Goal: Use online tool/utility: Utilize a website feature to perform a specific function

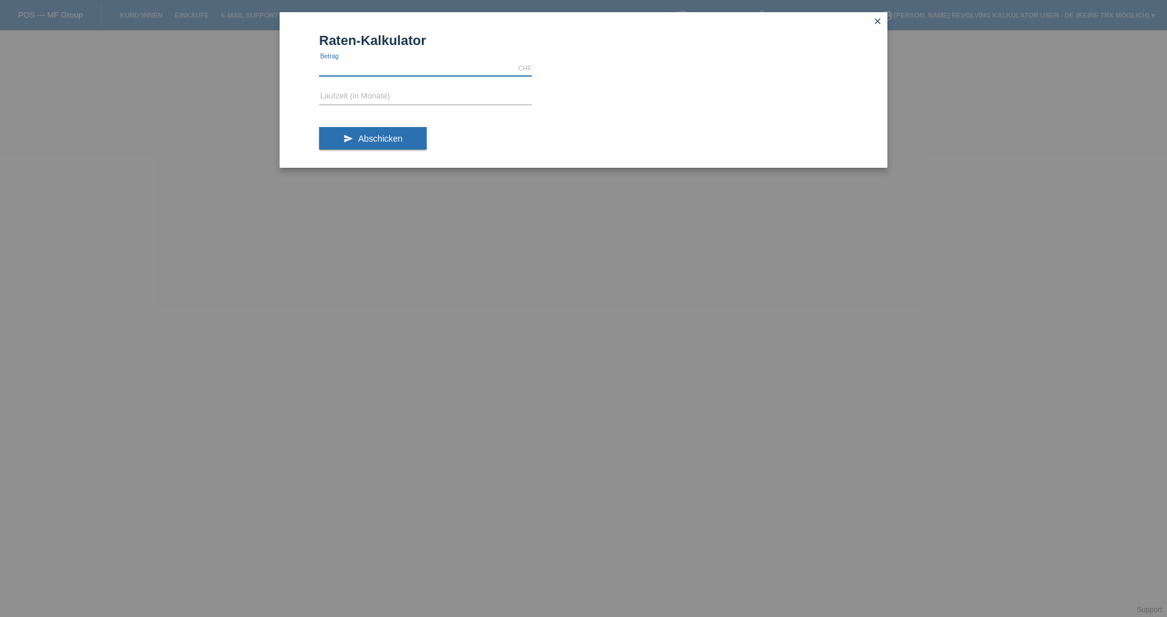
click at [350, 68] on input "text" at bounding box center [425, 68] width 213 height 15
type input "1098.80"
click at [354, 95] on input "text" at bounding box center [425, 96] width 213 height 15
type input "4"
click at [399, 139] on span "Abschicken" at bounding box center [380, 139] width 44 height 10
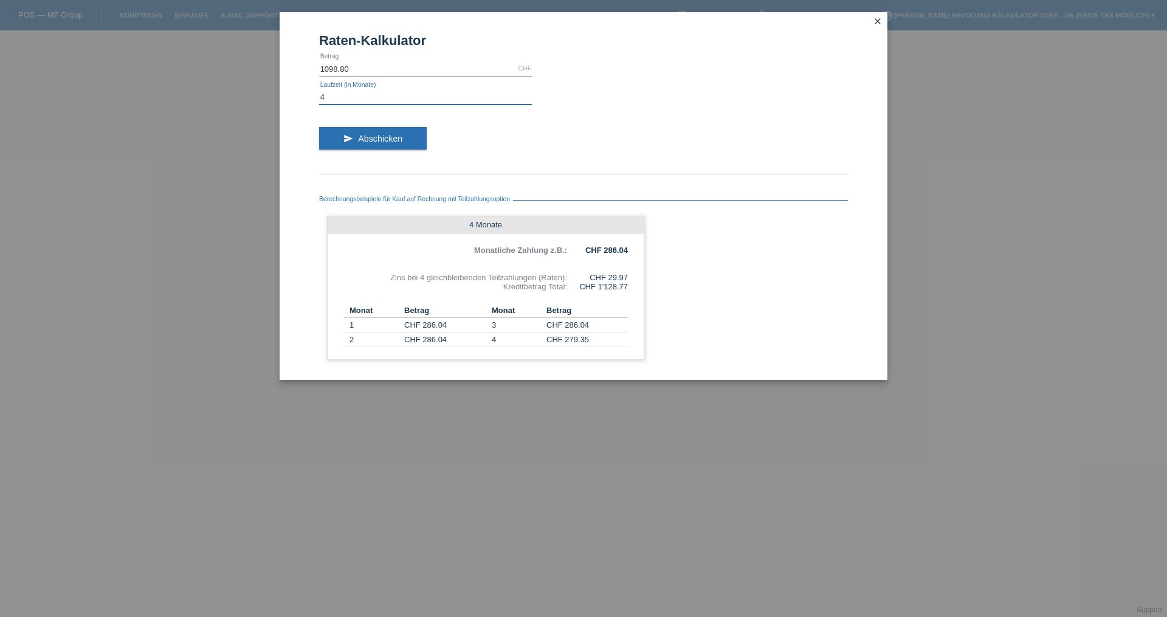
click at [345, 92] on input "4" at bounding box center [425, 96] width 213 height 15
click at [346, 90] on input "4" at bounding box center [425, 96] width 213 height 15
click at [336, 98] on input "4" at bounding box center [425, 96] width 213 height 15
type input "3"
click at [408, 136] on button "send Abschicken" at bounding box center [373, 138] width 108 height 23
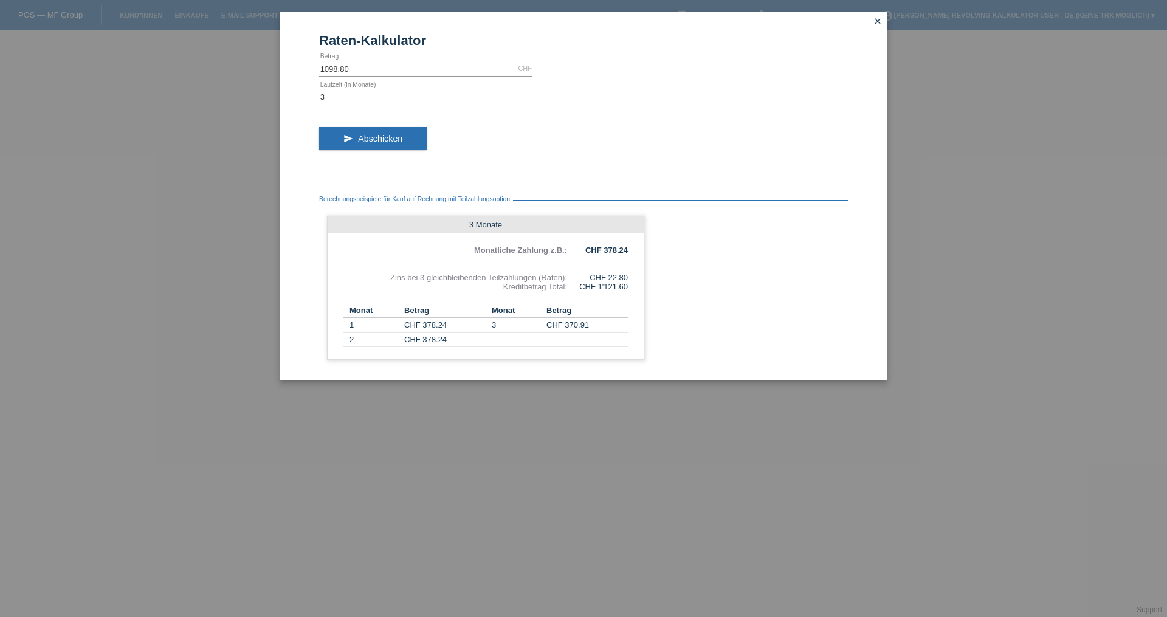
click at [881, 19] on icon "close" at bounding box center [878, 21] width 10 height 10
